Goal: Navigation & Orientation: Go to known website

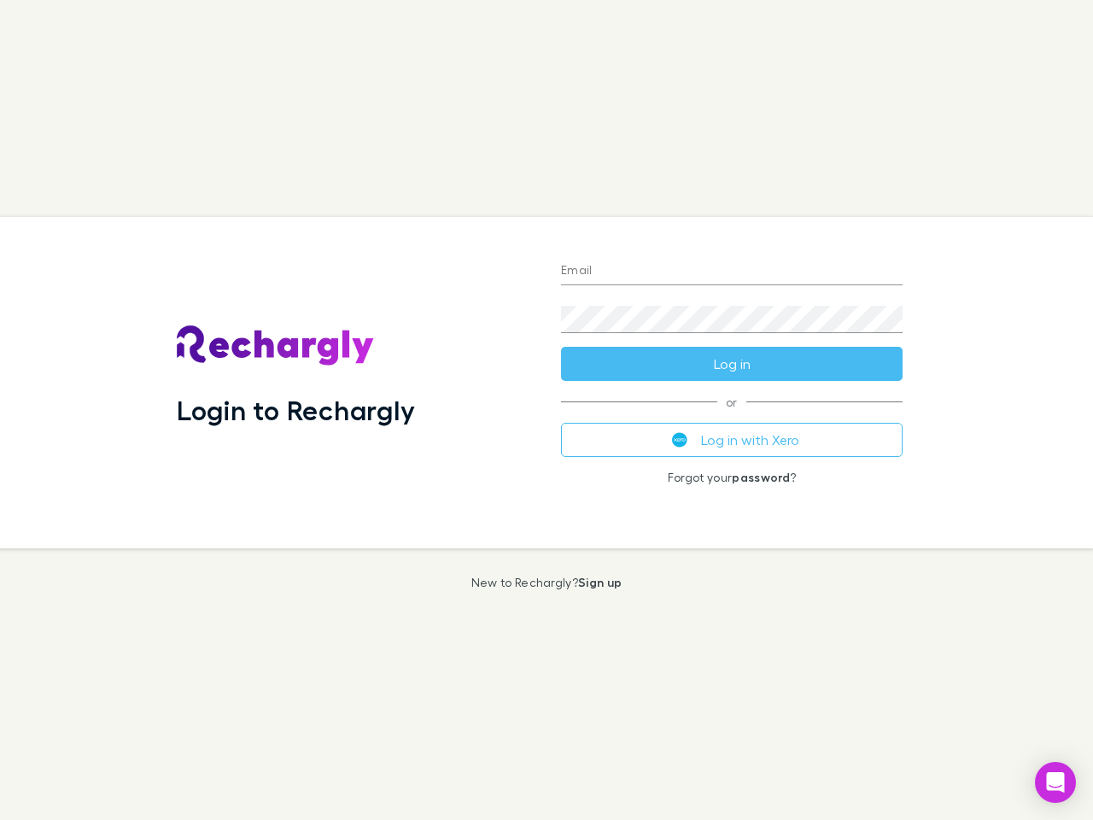
click at [547, 410] on div "Login to Rechargly" at bounding box center [355, 382] width 384 height 331
click at [732, 272] on input "Email" at bounding box center [732, 271] width 342 height 27
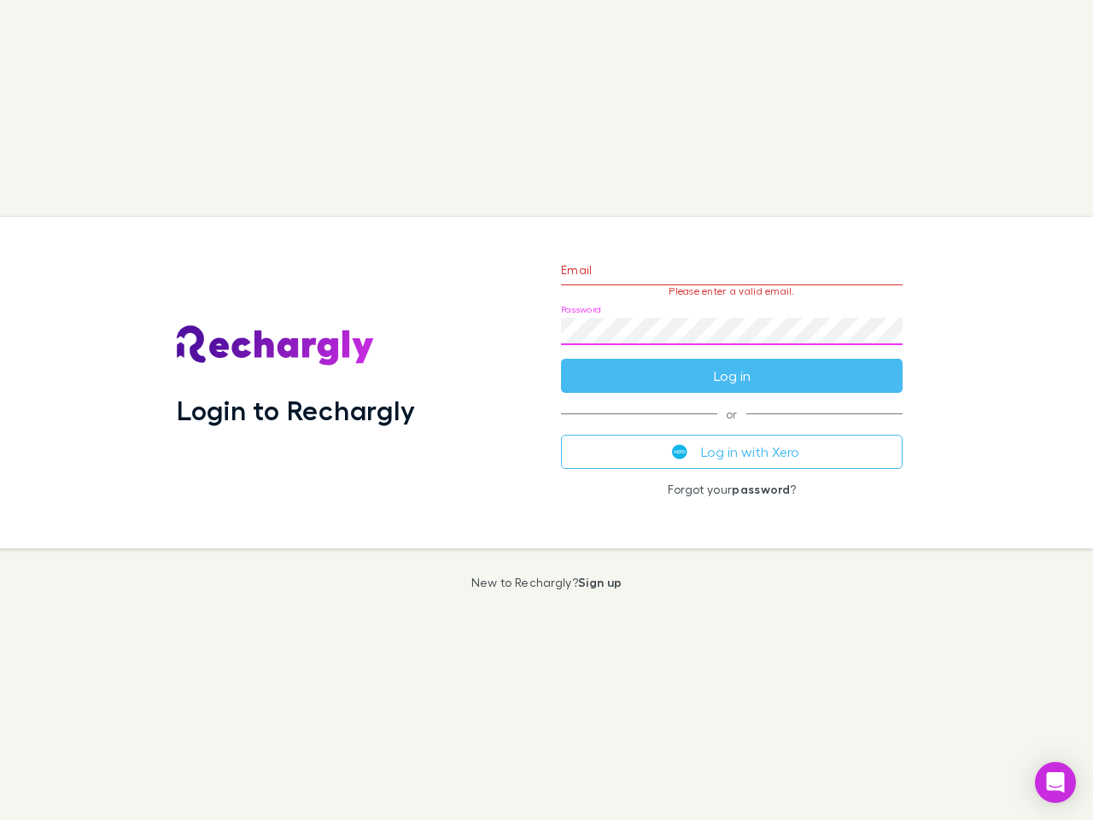
click at [732, 364] on form "Email Please enter a valid email. Password Log in" at bounding box center [732, 318] width 342 height 149
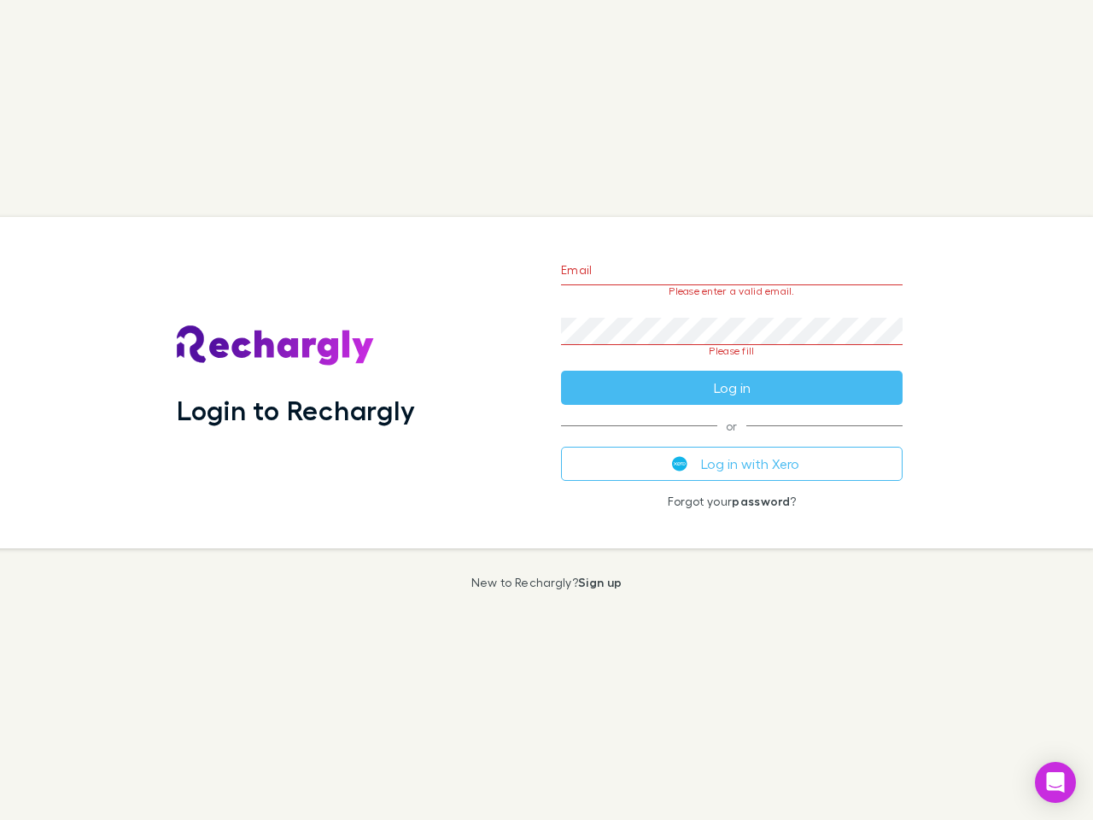
click at [732, 440] on div "Email Please enter a valid email. Password Please fill Log in or Log in with Xe…" at bounding box center [731, 382] width 369 height 331
click at [1055, 782] on icon "Open Intercom Messenger" at bounding box center [1056, 782] width 18 height 20
